Goal: Obtain resource: Obtain resource

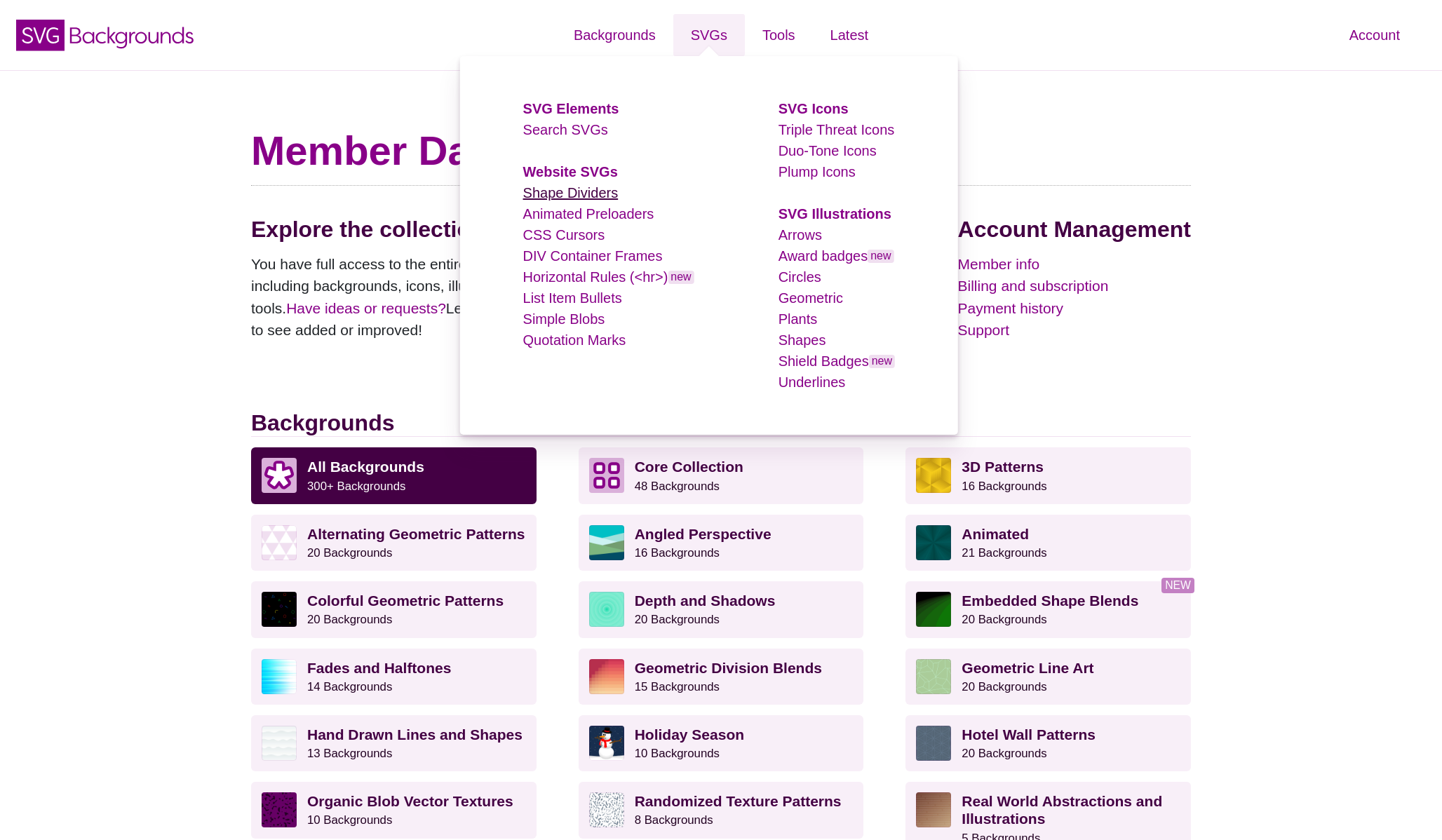
click at [567, 198] on link "Shape Dividers" at bounding box center [571, 193] width 95 height 15
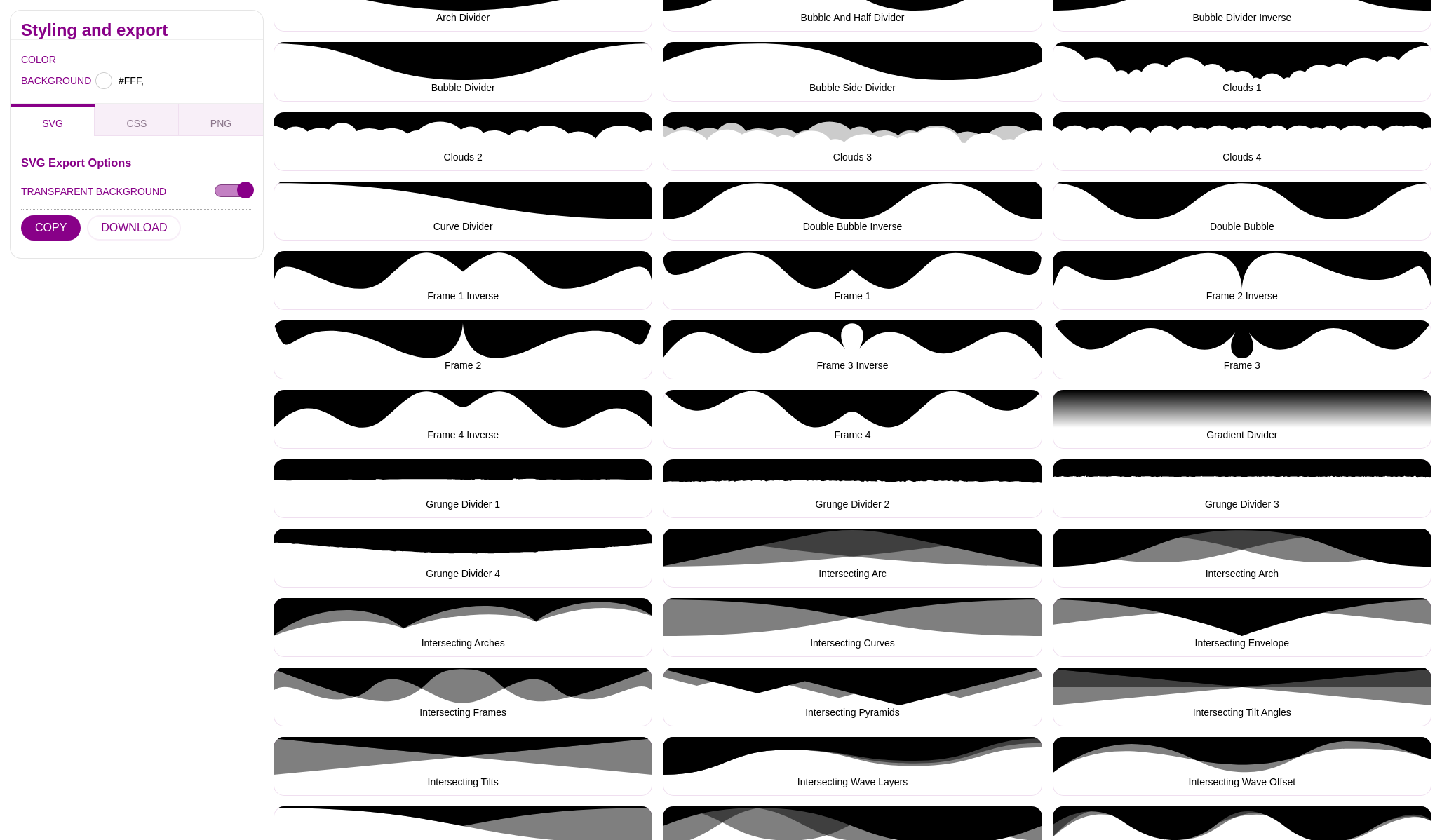
type input "#FFFFFF"
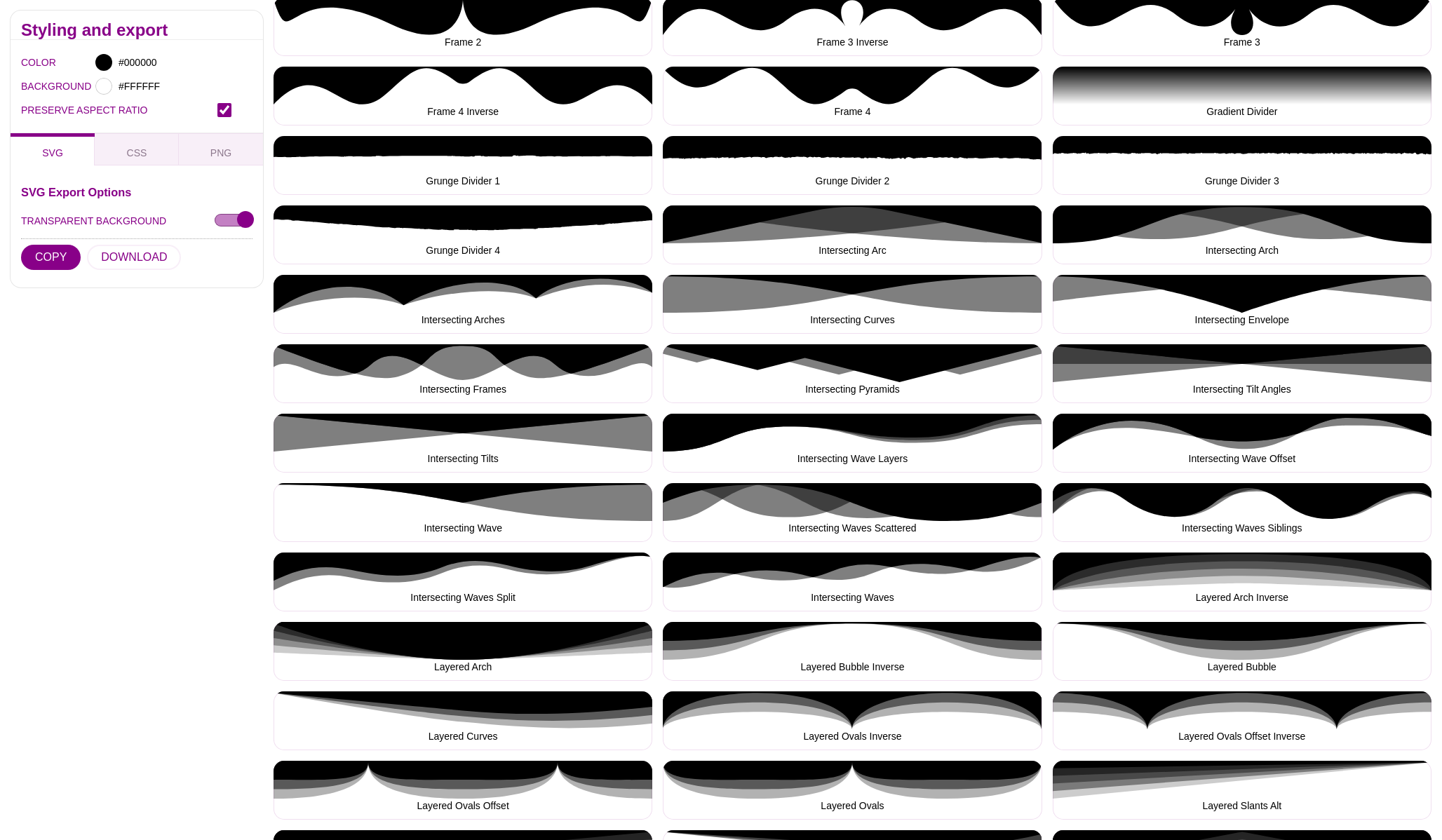
scroll to position [760, 0]
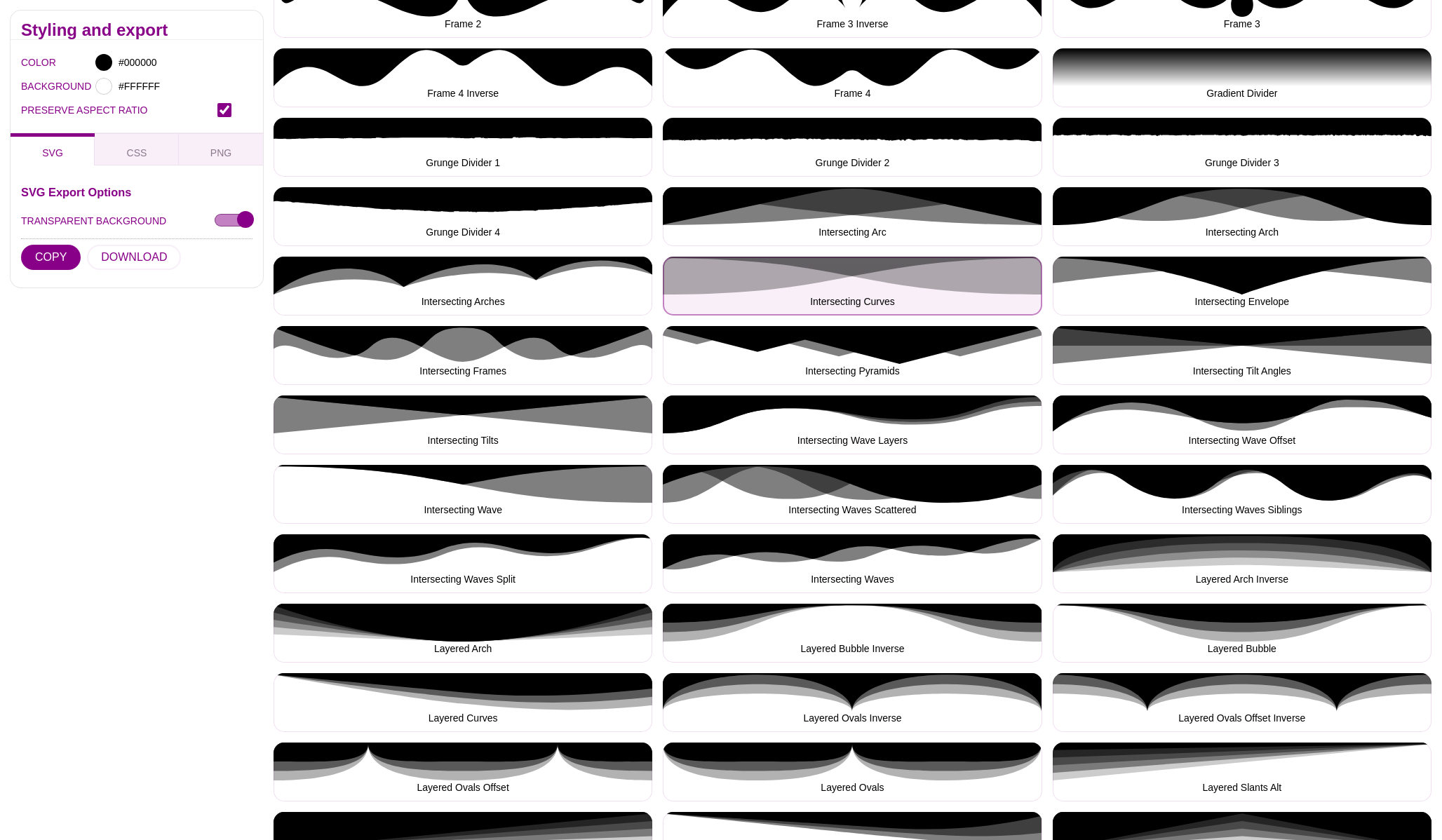
click at [827, 272] on button "Intersecting Curves" at bounding box center [852, 286] width 378 height 59
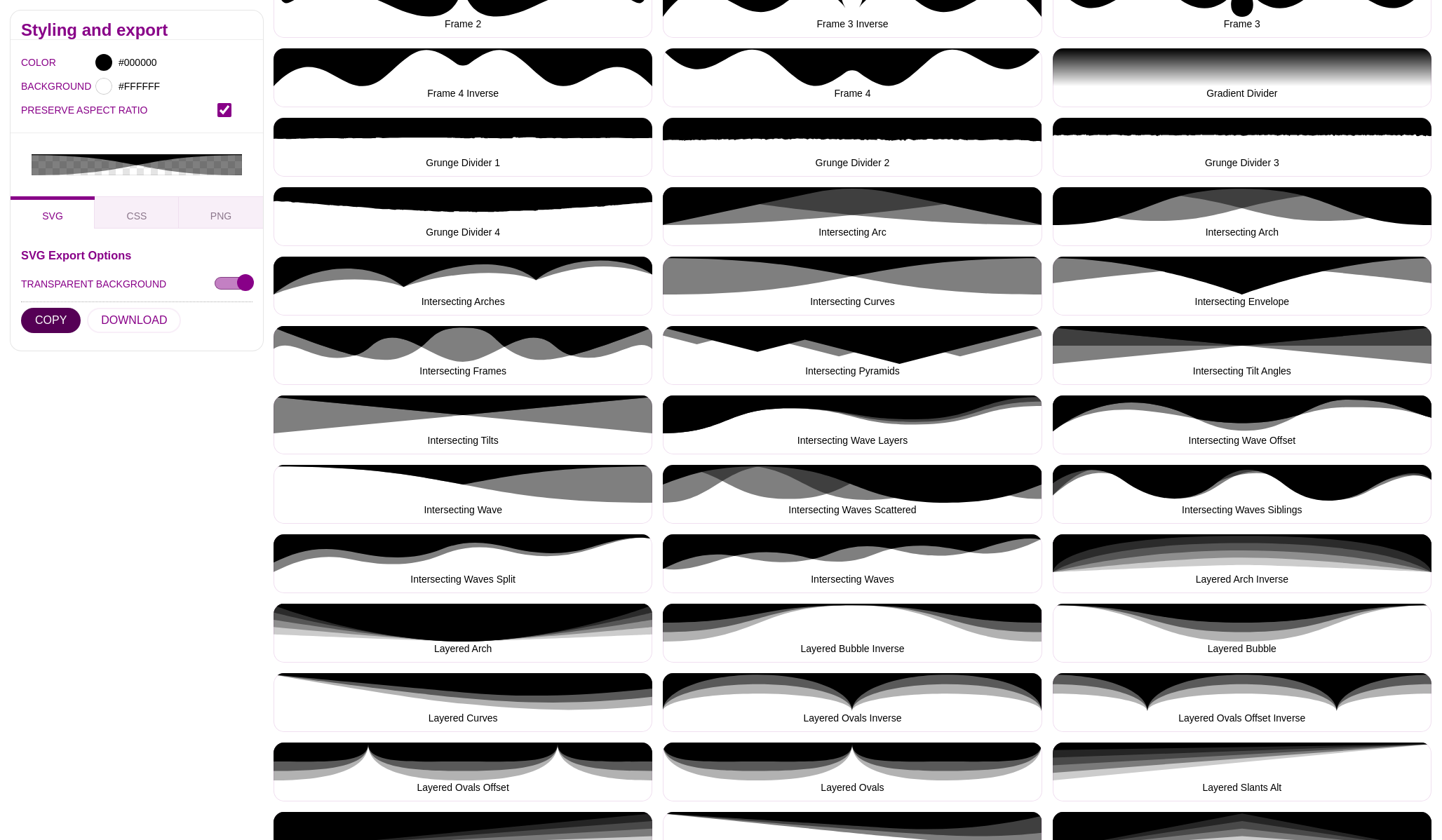
click at [61, 311] on button "COPY" at bounding box center [51, 320] width 60 height 25
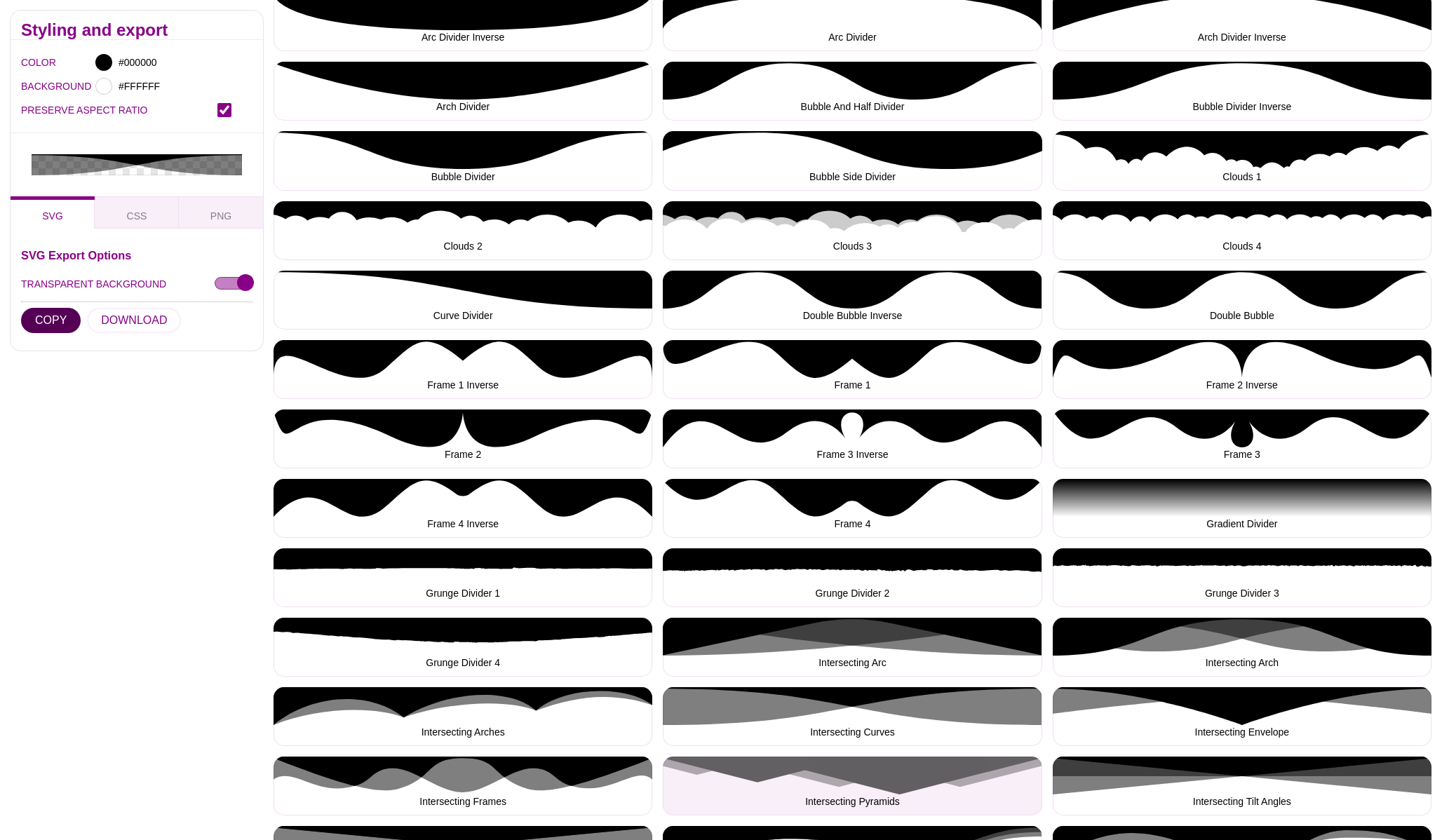
scroll to position [367, 0]
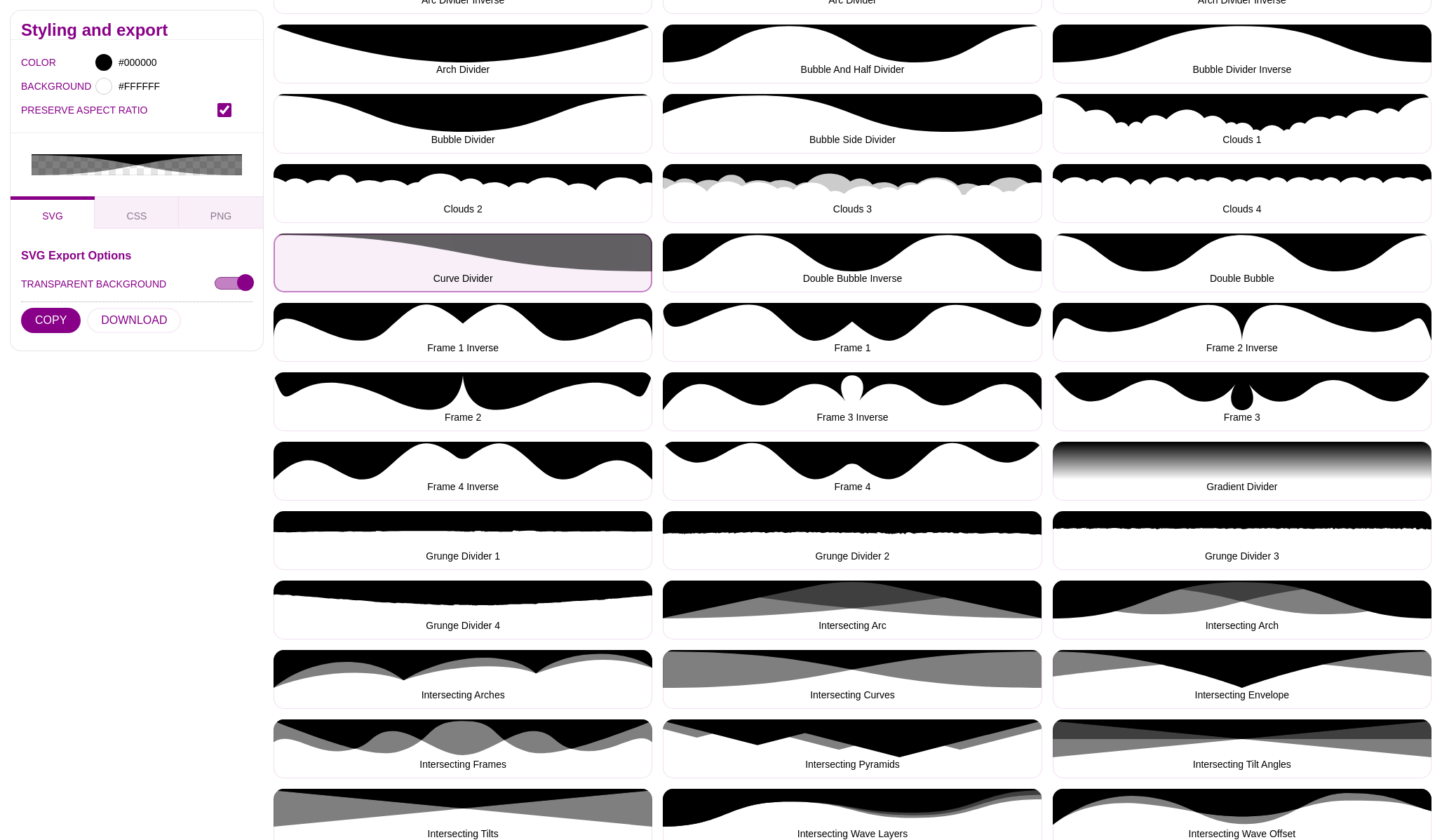
click at [562, 246] on button "Curve Divider" at bounding box center [462, 263] width 378 height 59
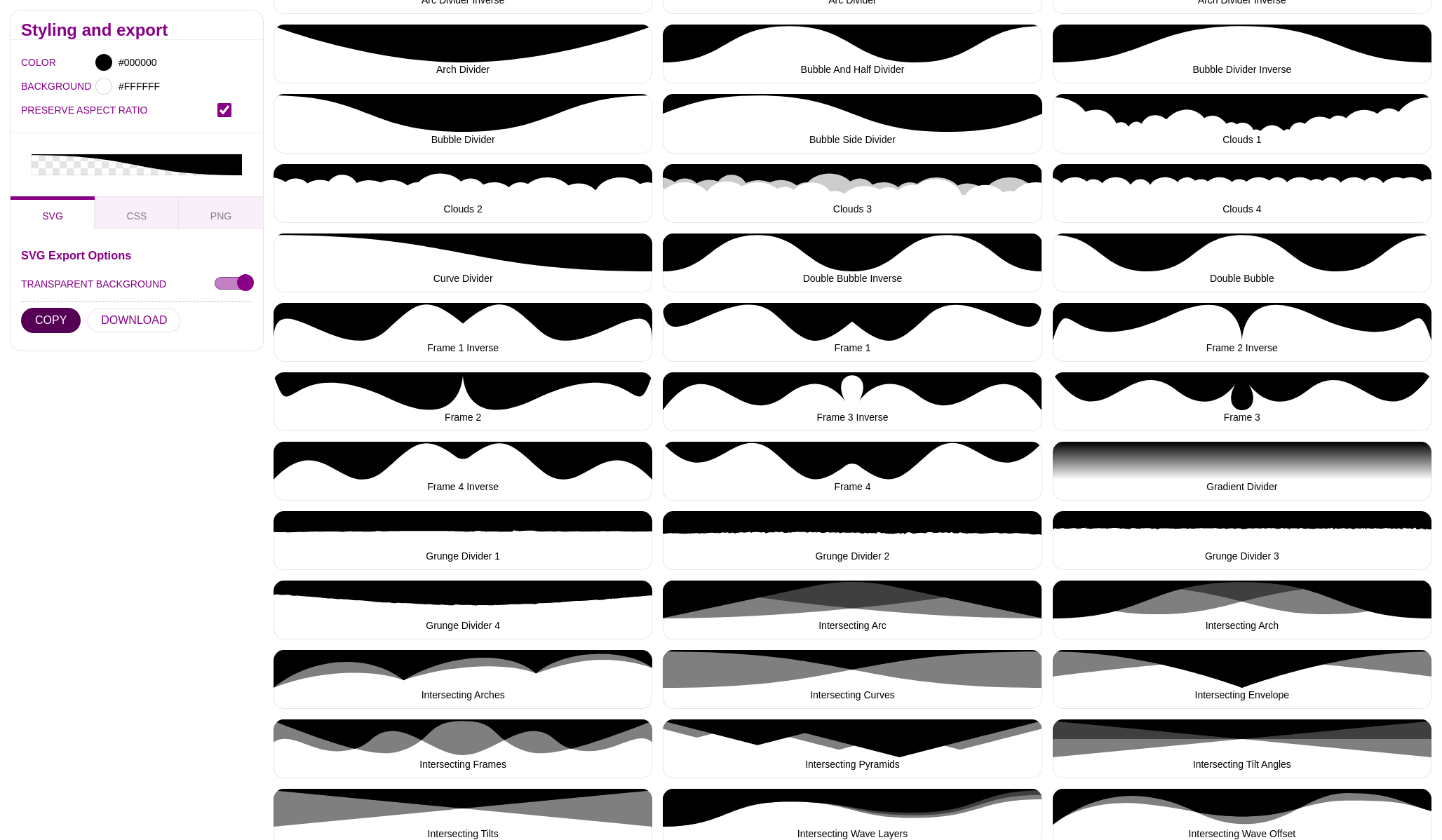
click at [68, 313] on button "COPY" at bounding box center [51, 320] width 60 height 25
